Goal: Find contact information: Find contact information

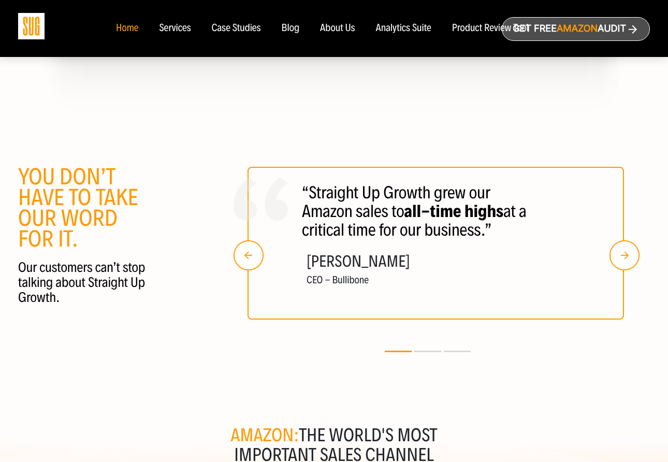
scroll to position [1910, 0]
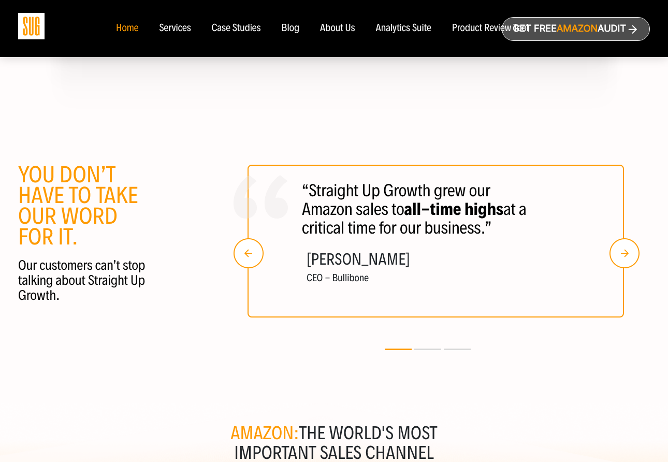
click at [576, 30] on span "Amazon" at bounding box center [577, 28] width 41 height 11
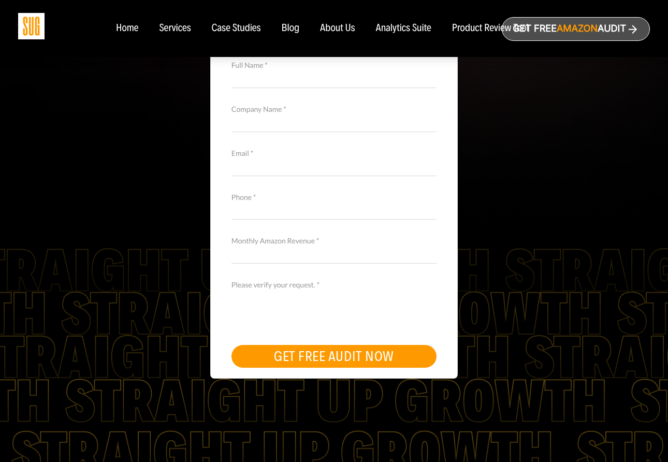
scroll to position [343, 0]
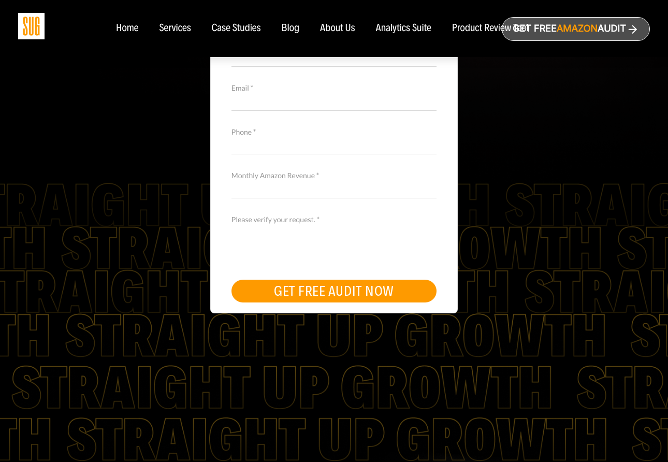
click at [337, 24] on div "About Us" at bounding box center [337, 28] width 35 height 11
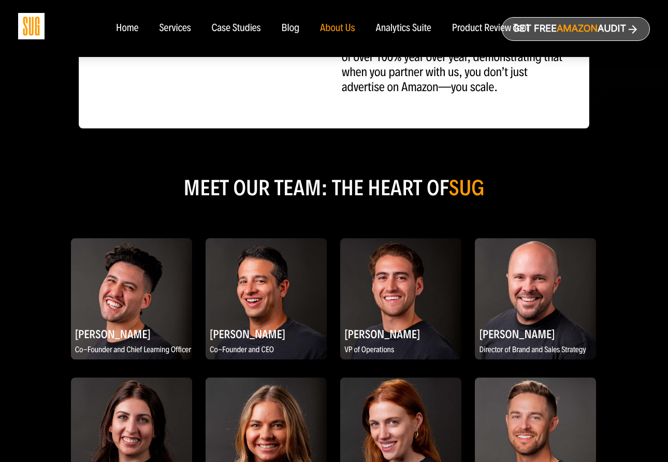
scroll to position [622, 0]
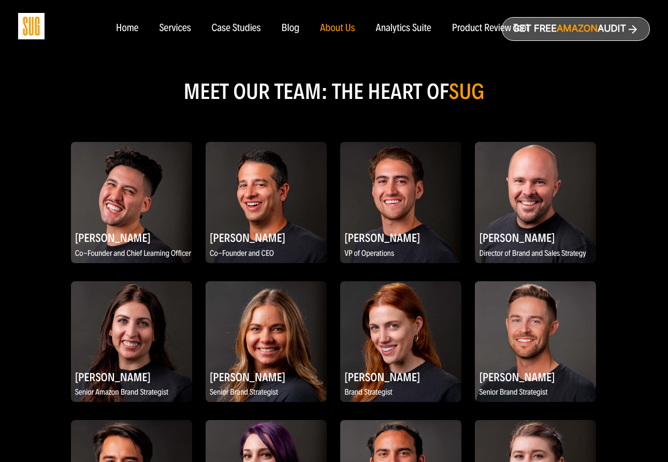
click at [112, 227] on h2 "[PERSON_NAME]" at bounding box center [131, 237] width 121 height 20
copy div "[PERSON_NAME]"
